Goal: Check status: Check status

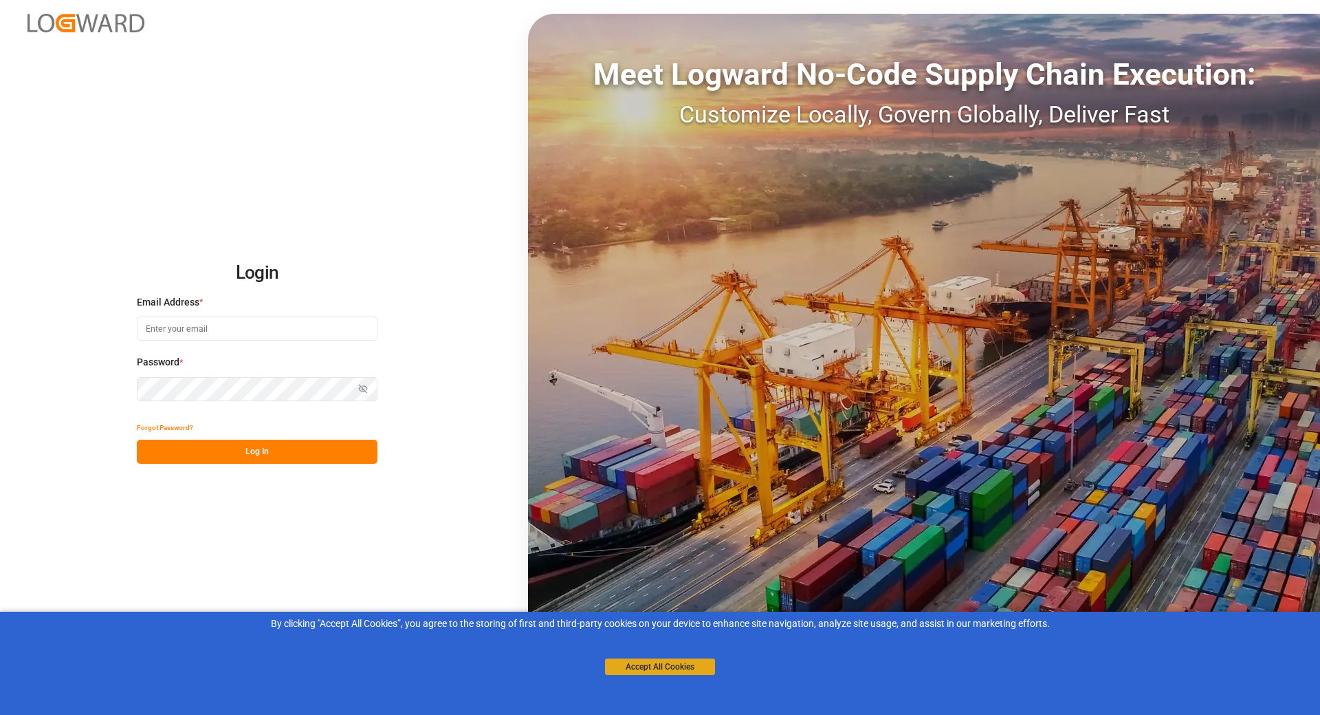
click at [635, 662] on button "Accept All Cookies" at bounding box center [660, 666] width 110 height 17
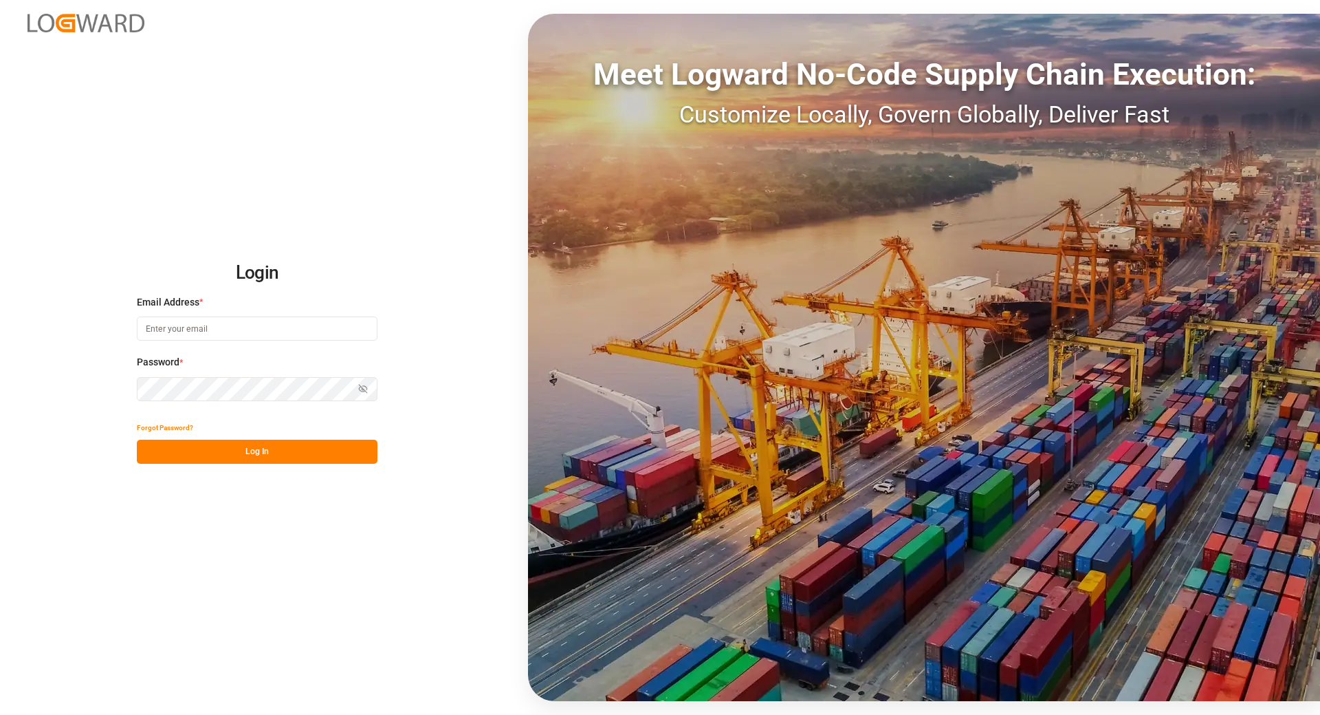
click at [209, 325] on input at bounding box center [257, 328] width 241 height 24
type input "[EMAIL_ADDRESS][DOMAIN_NAME]"
click at [362, 393] on icon "button" at bounding box center [363, 389] width 10 height 10
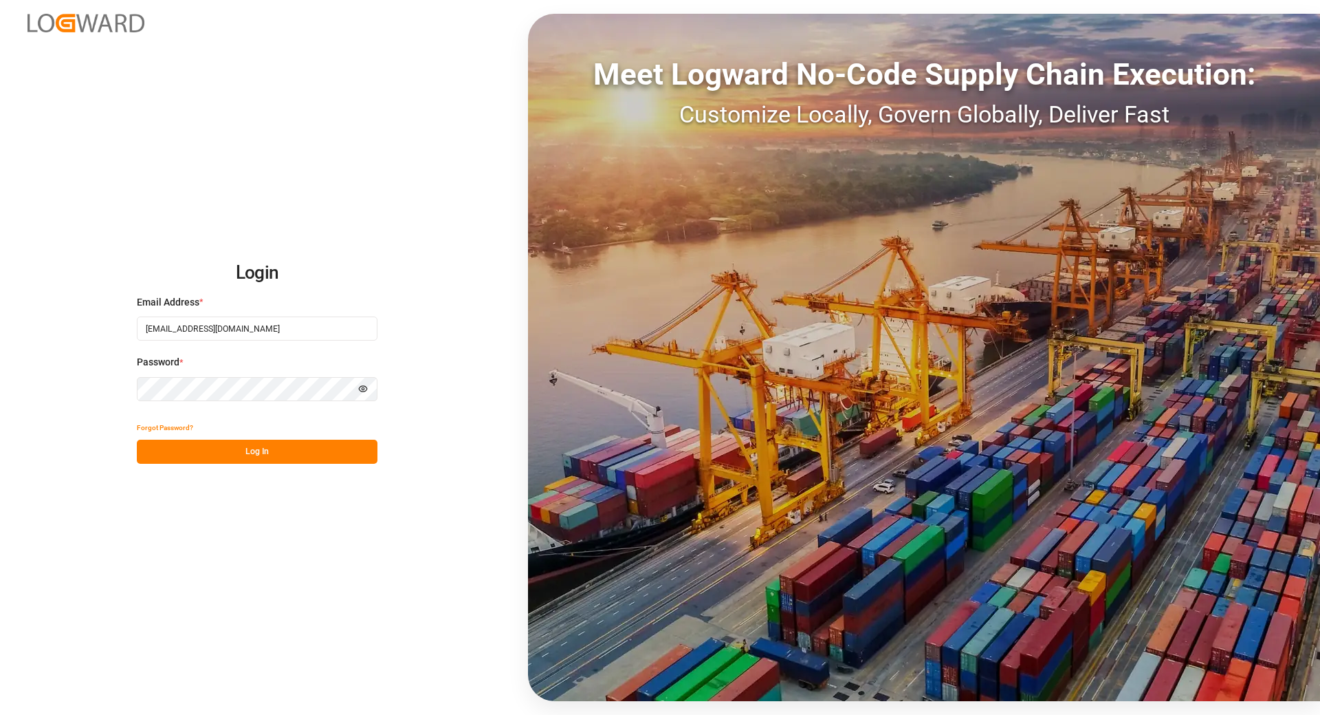
click at [262, 459] on button "Log In" at bounding box center [257, 451] width 241 height 24
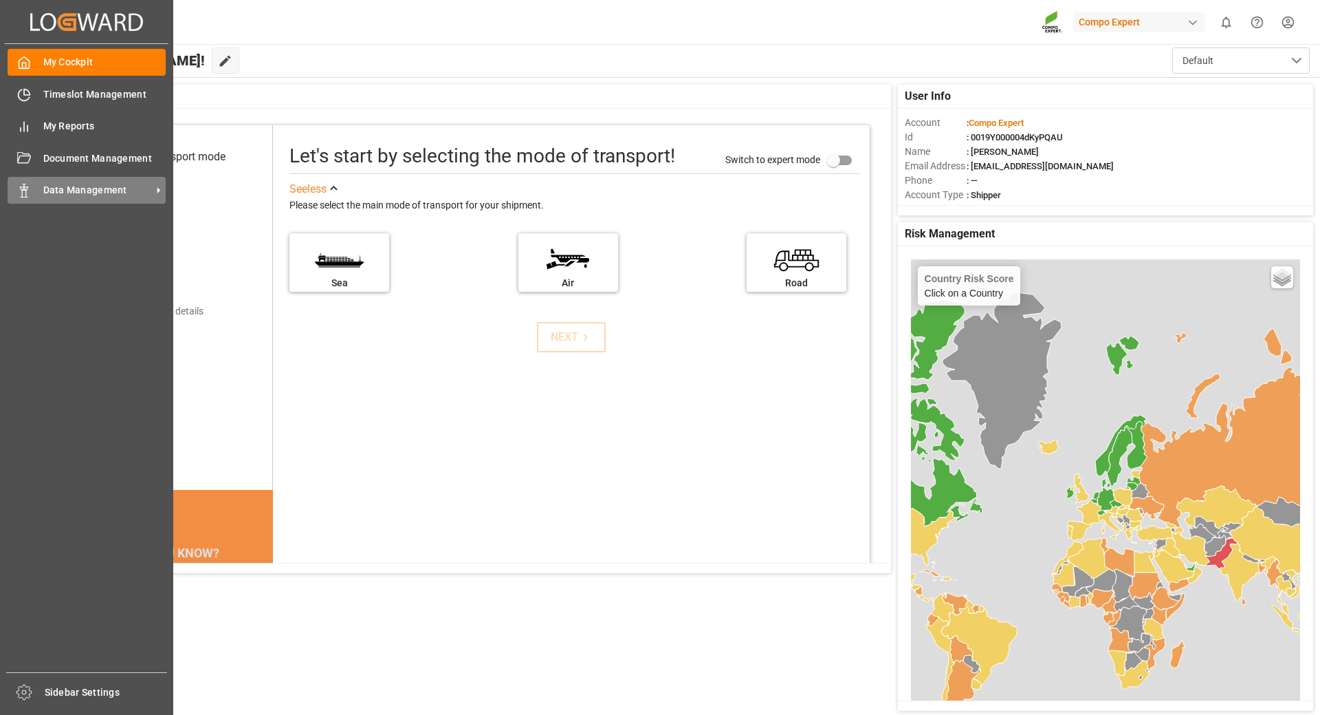
click at [26, 186] on icon at bounding box center [24, 191] width 14 height 14
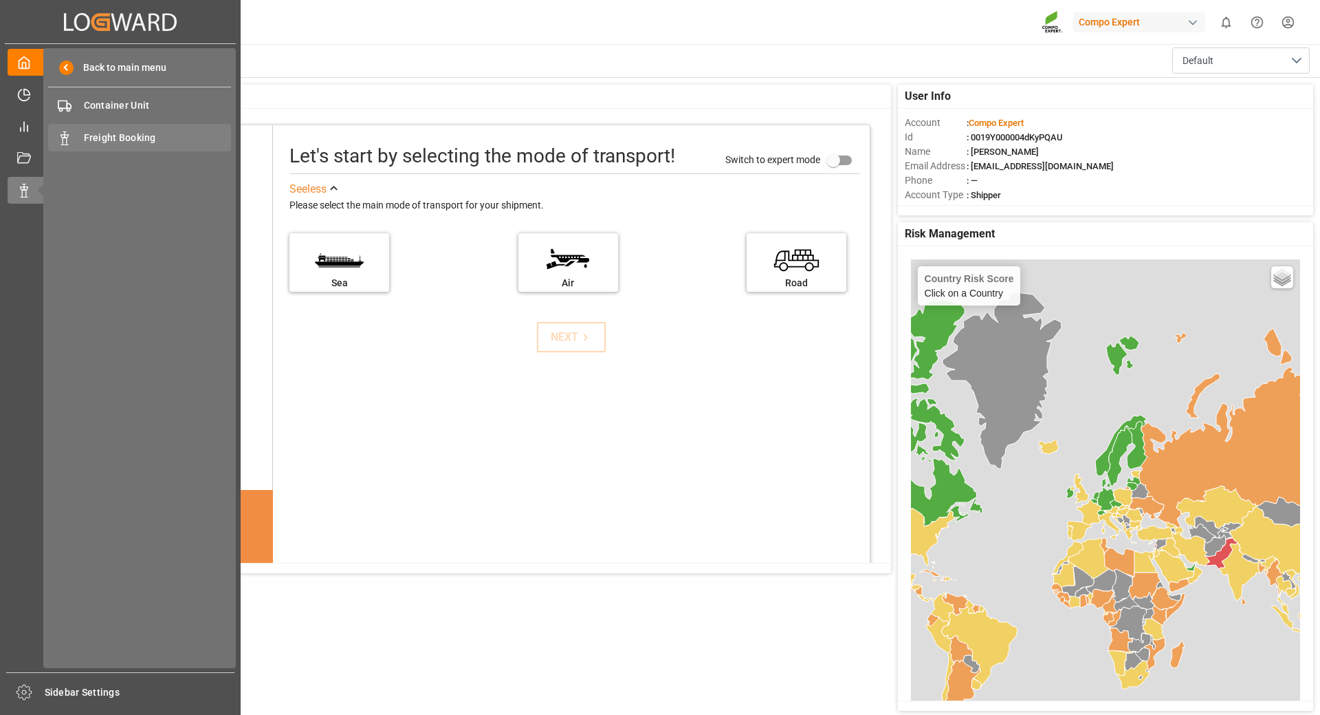
click at [128, 135] on span "Freight Booking" at bounding box center [158, 138] width 148 height 14
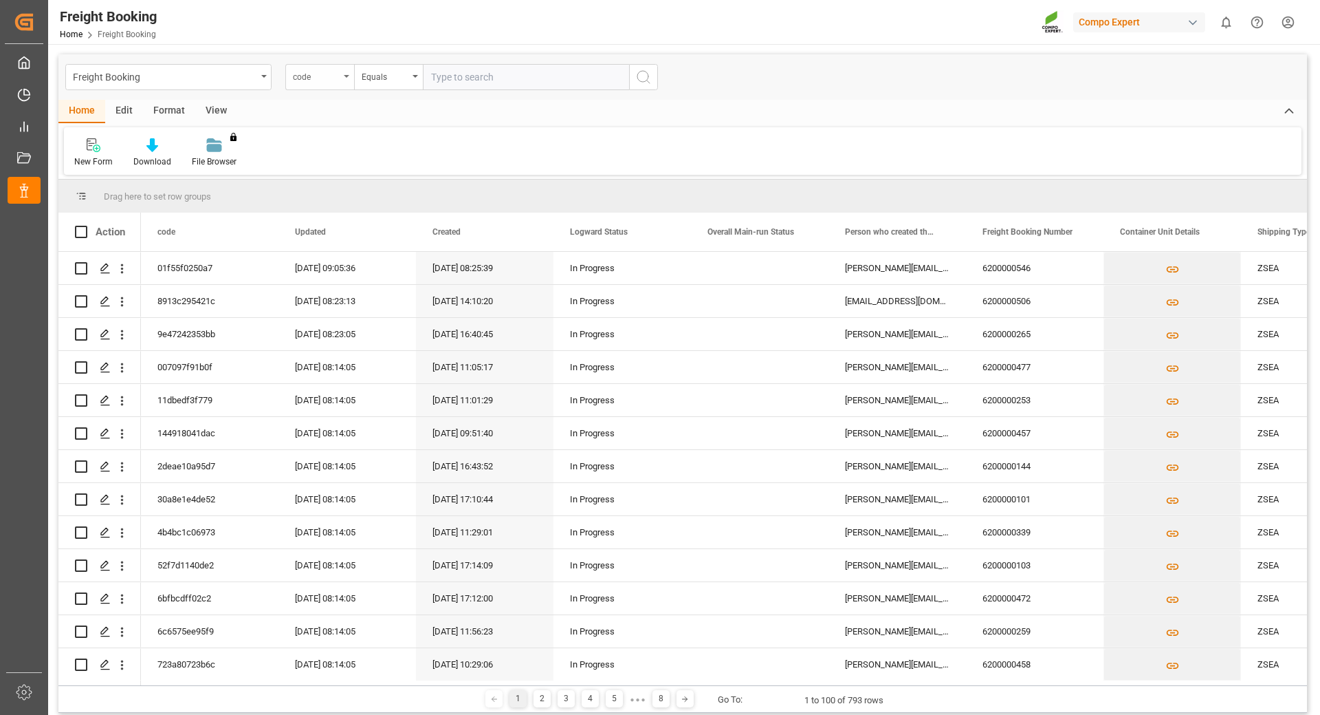
click at [348, 78] on div "code" at bounding box center [319, 77] width 69 height 26
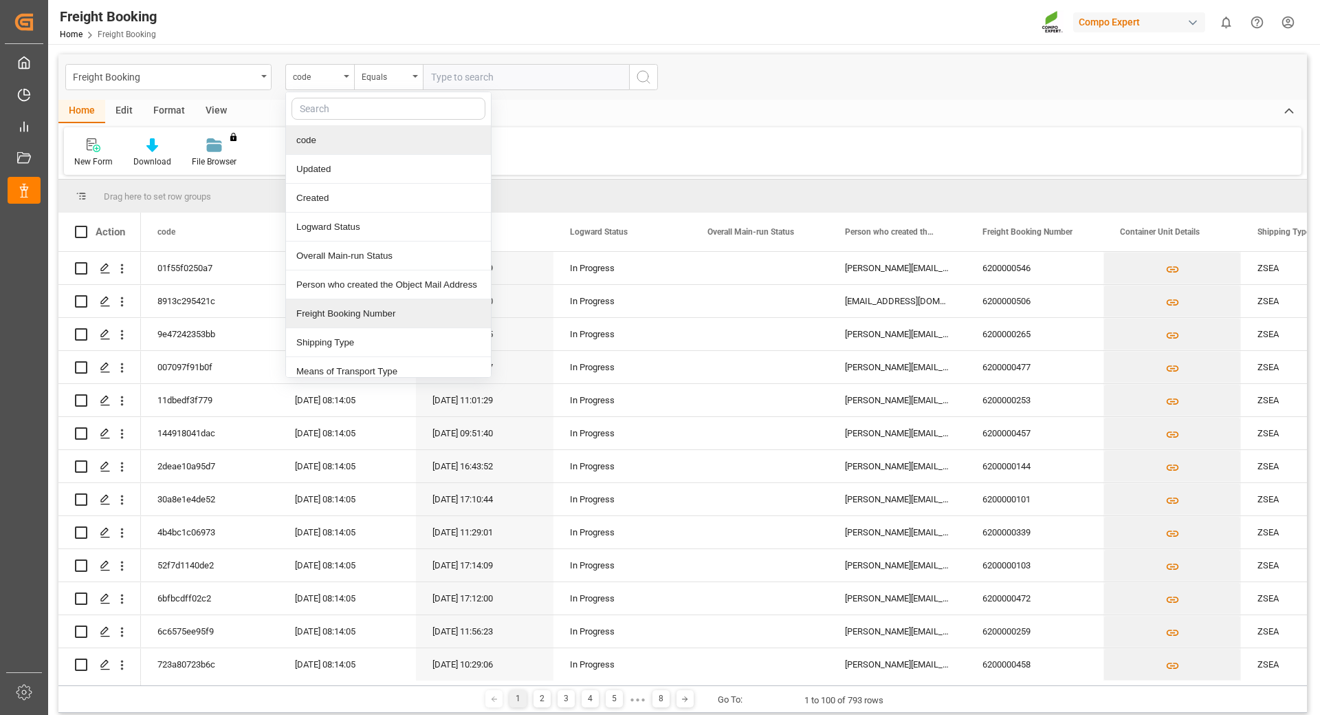
click at [347, 311] on div "Freight Booking Number" at bounding box center [388, 313] width 205 height 29
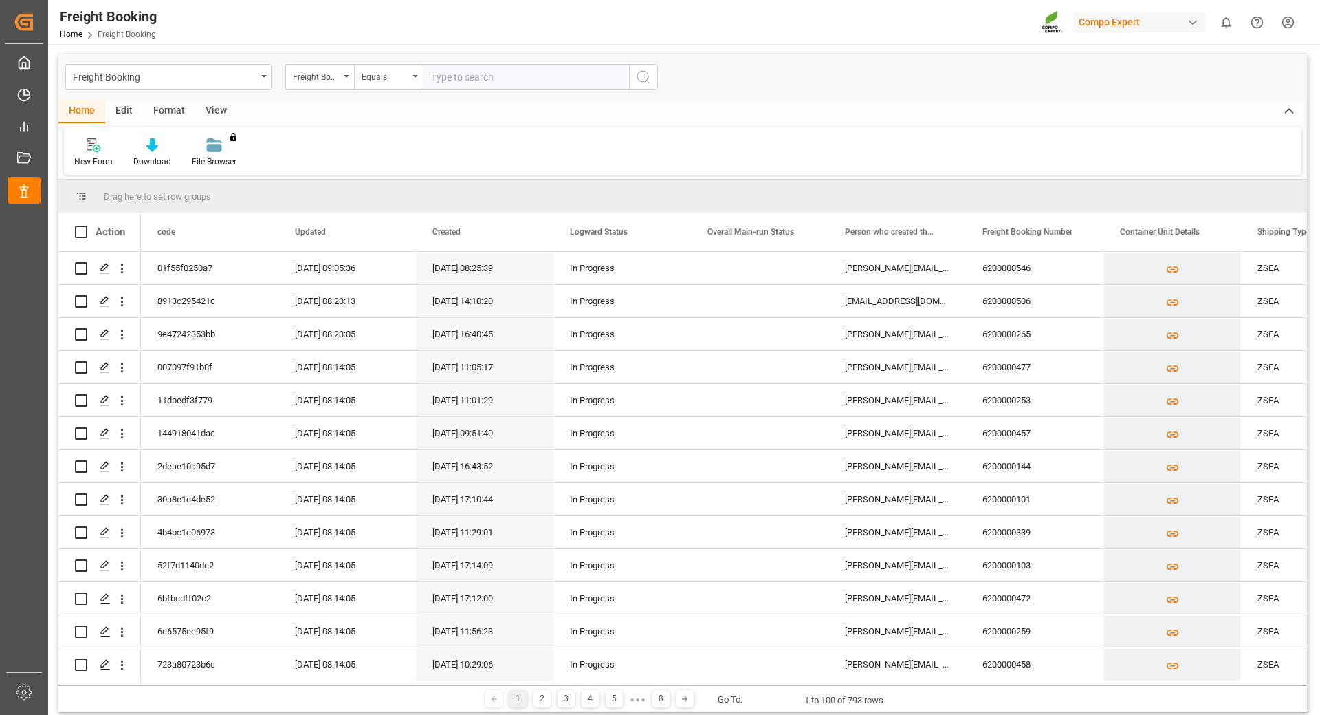
click at [486, 83] on input "text" at bounding box center [526, 77] width 206 height 26
type input "6200000506"
click at [643, 72] on icon "search button" at bounding box center [643, 77] width 17 height 17
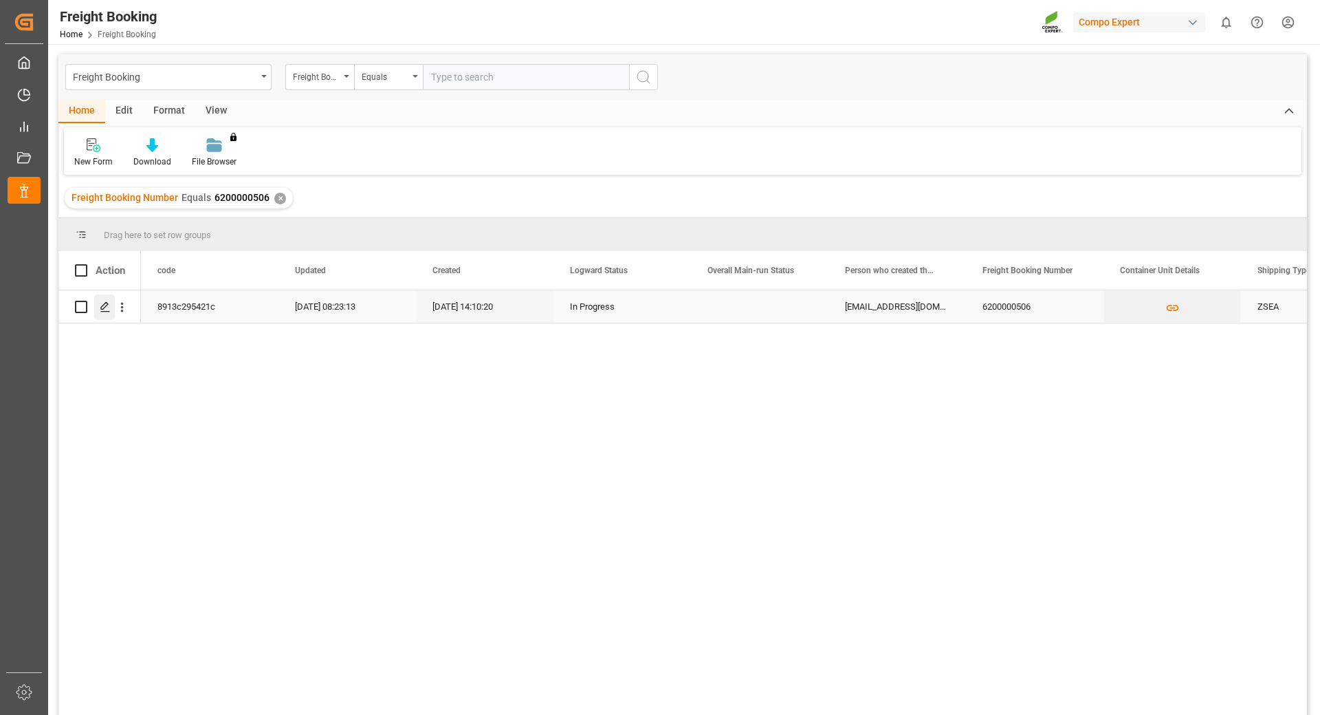
click at [100, 309] on icon "Press SPACE to select this row." at bounding box center [105, 306] width 11 height 11
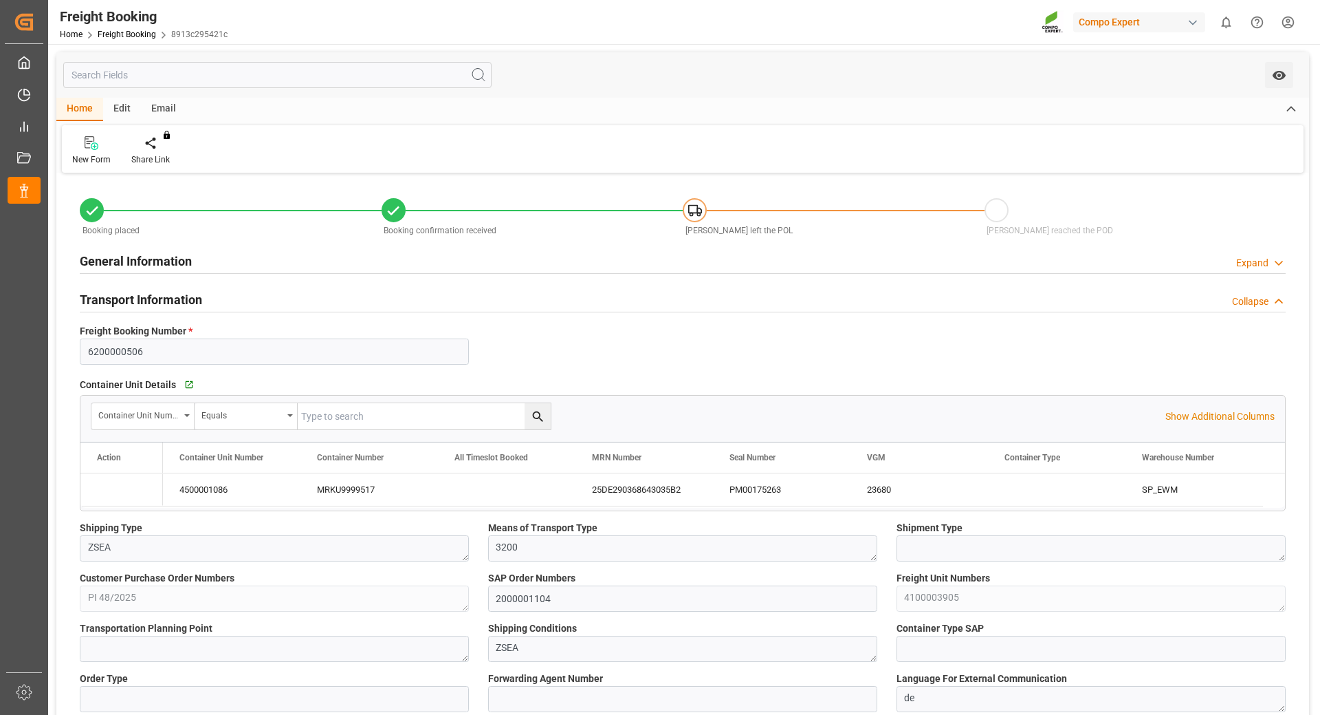
type input "Maersk"
type input "Maersk Line AS"
type input "9450404"
type input "BEANR"
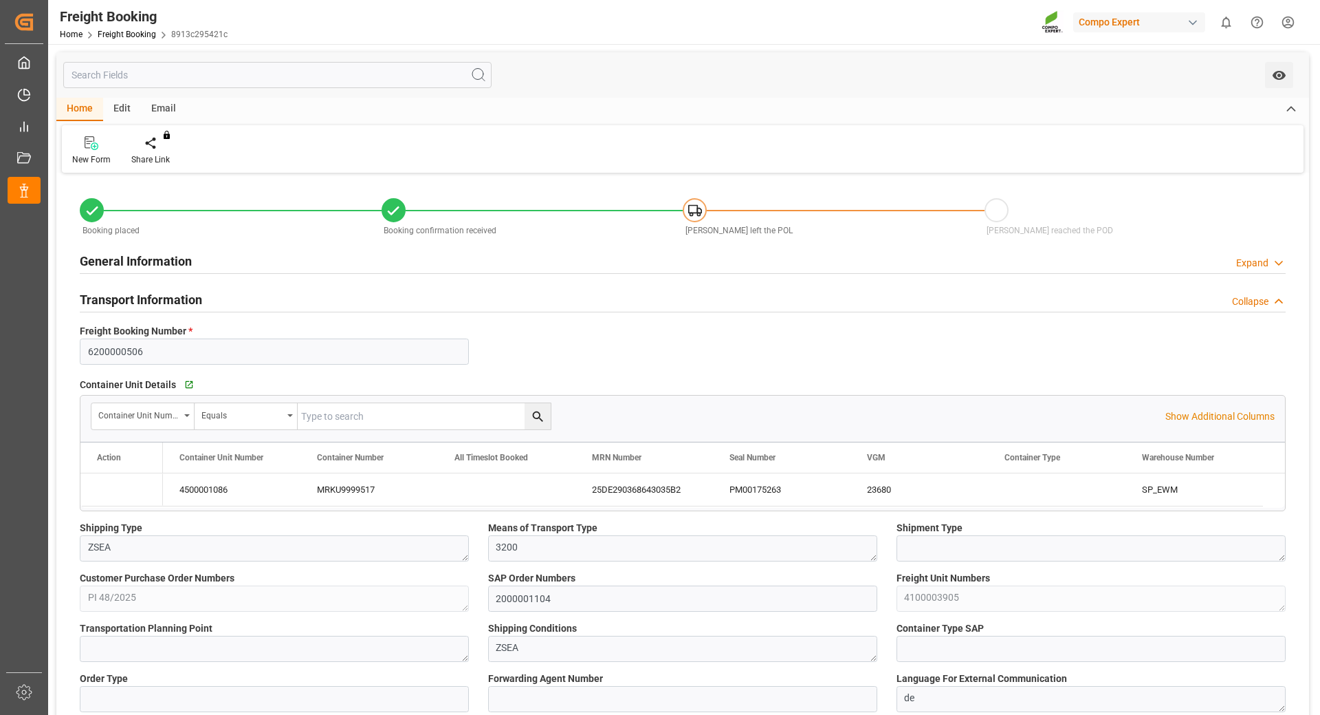
type input "TRIZM"
type input "0"
type input "23650"
type input "[DATE] 01:00"
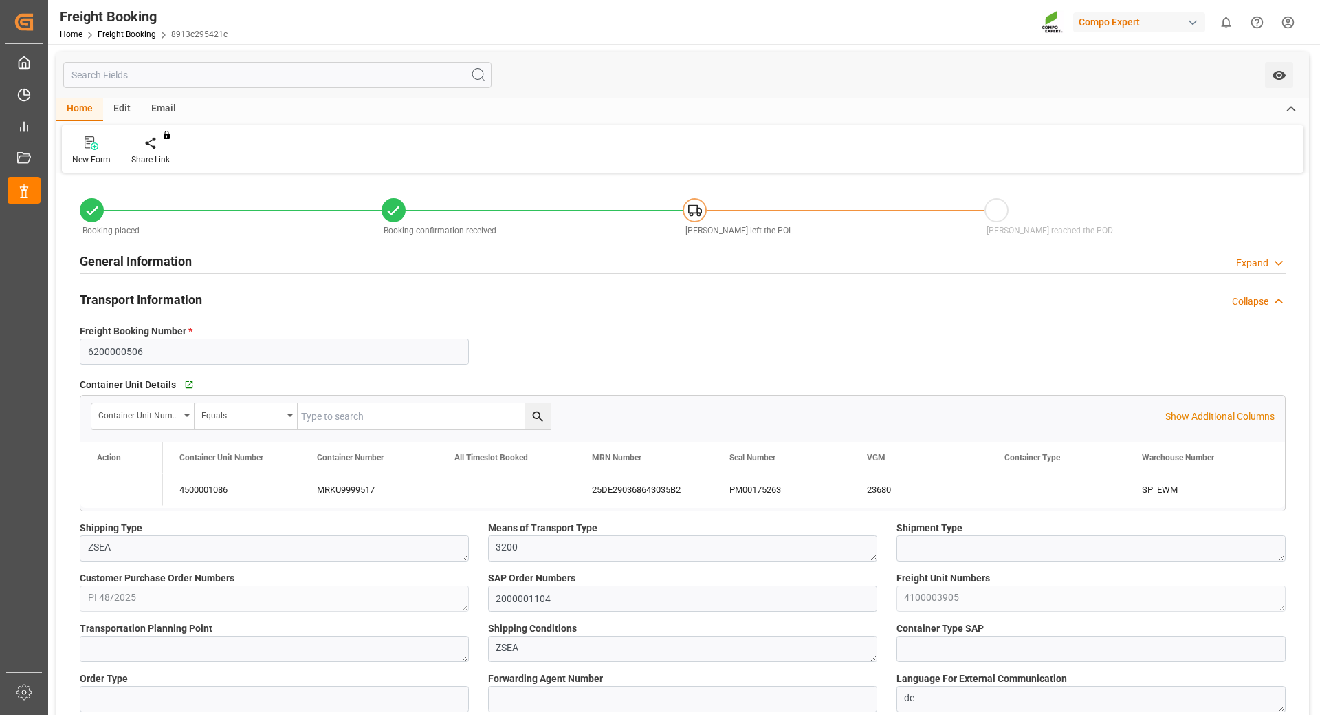
type input "[DATE] 01:00"
type input "[DATE] 14:00"
type input "[DATE] 03:00"
type input "[DATE] 14:10"
type input "[DATE] 16:15"
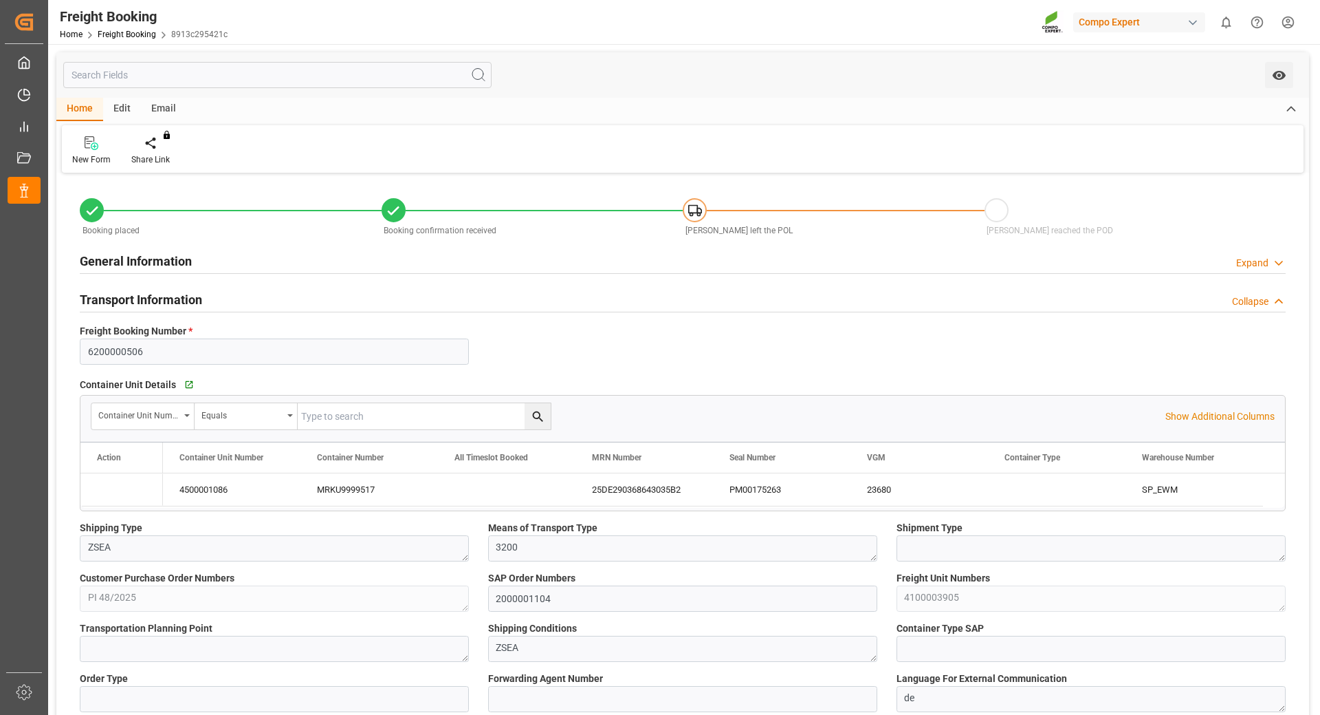
type input "[DATE] 16:15"
type input "[DATE] 11:53"
type input "[DATE] 06:30"
click at [373, 478] on div "MRKU9999517" at bounding box center [370, 489] width 138 height 32
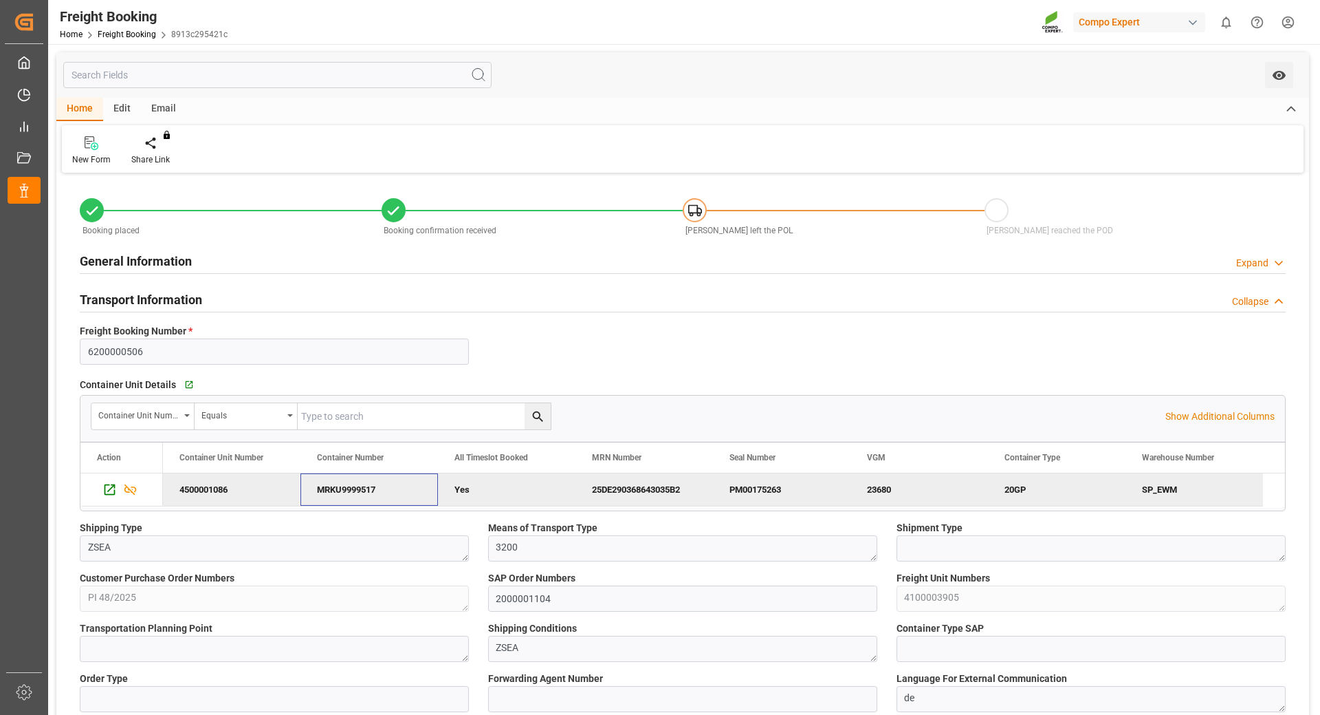
click at [373, 478] on div "MRKU9999517" at bounding box center [370, 489] width 138 height 32
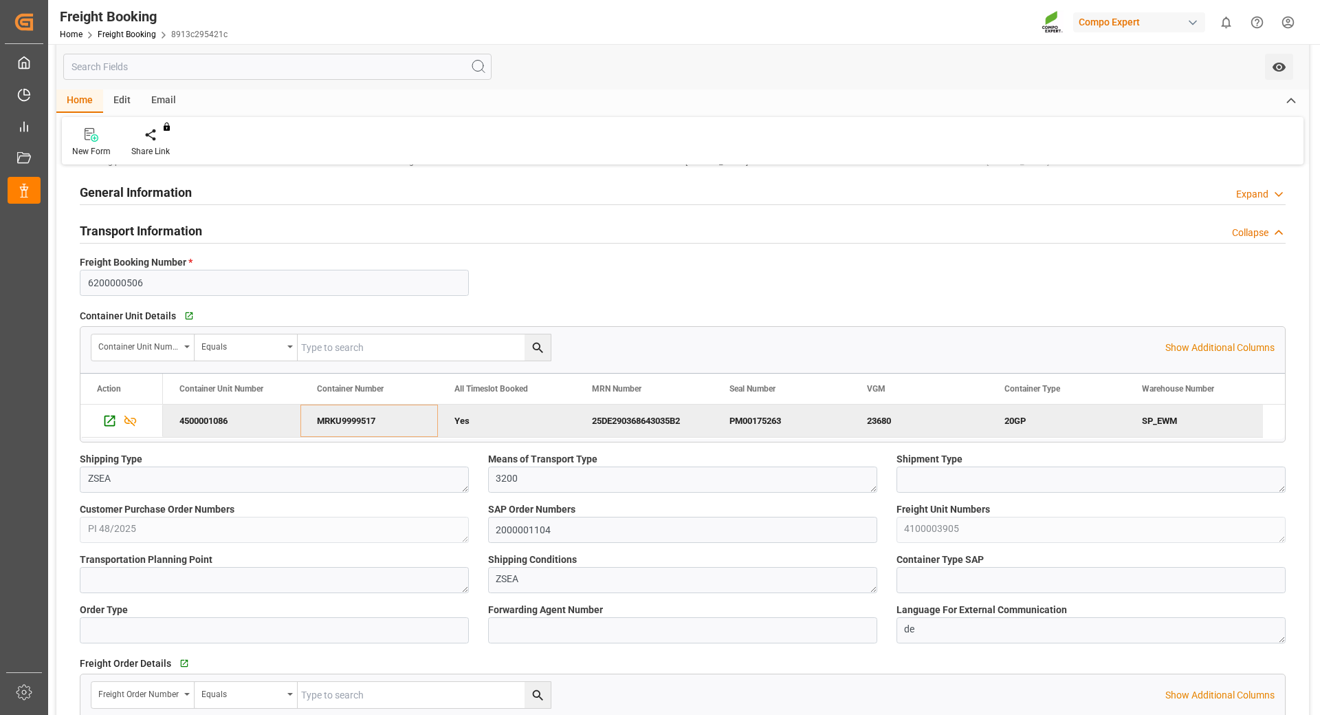
click at [361, 417] on div "MRKU9999517" at bounding box center [370, 420] width 138 height 32
click at [671, 417] on div "25DE290368643035B2" at bounding box center [645, 420] width 138 height 32
